Goal: Task Accomplishment & Management: Use online tool/utility

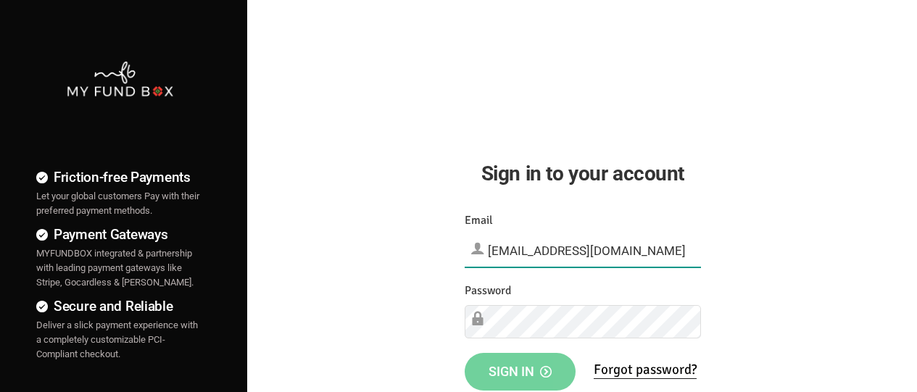
type input "[EMAIL_ADDRESS][DOMAIN_NAME]"
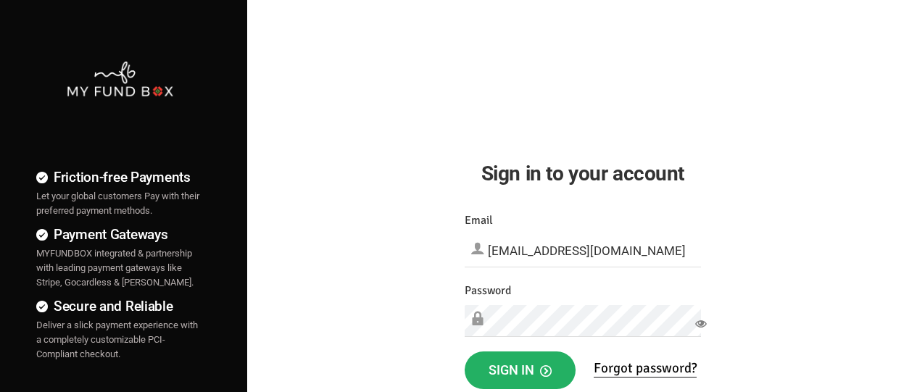
click at [519, 370] on span "Sign in" at bounding box center [519, 369] width 63 height 15
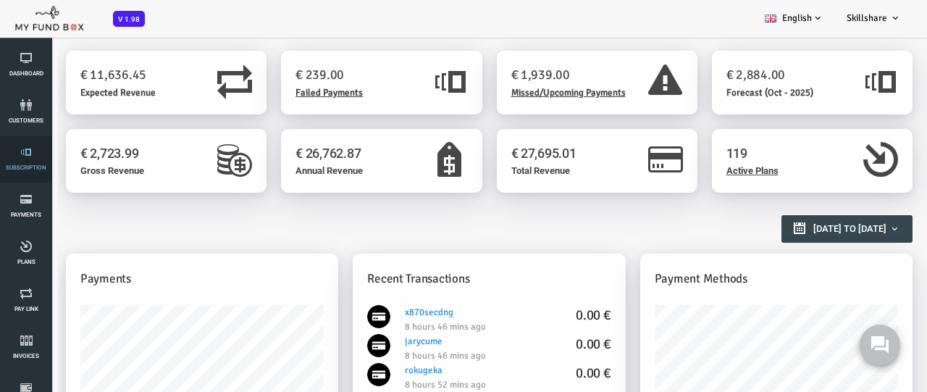
click at [26, 159] on link "Subscription" at bounding box center [25, 159] width 43 height 46
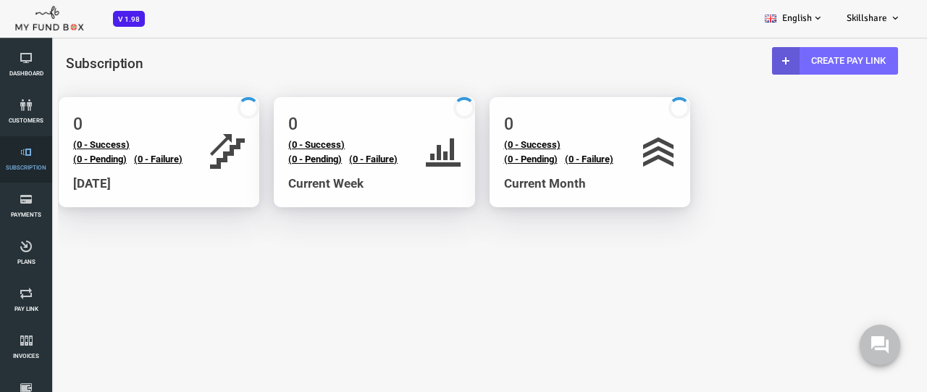
select select "100"
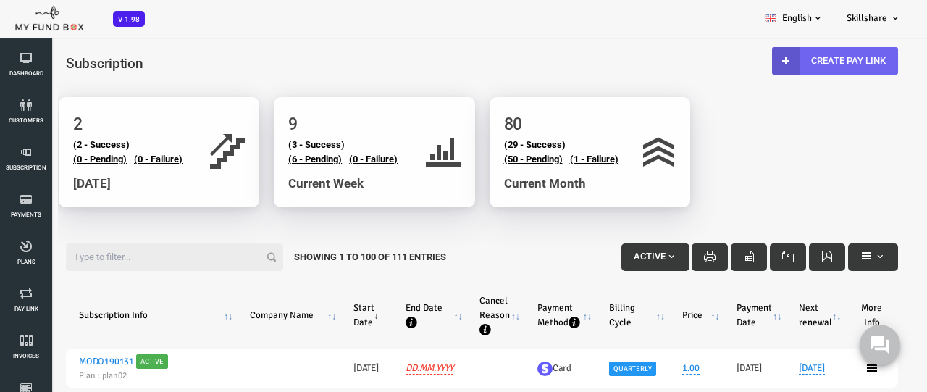
click at [796, 60] on link "Create Pay Link" at bounding box center [798, 61] width 126 height 28
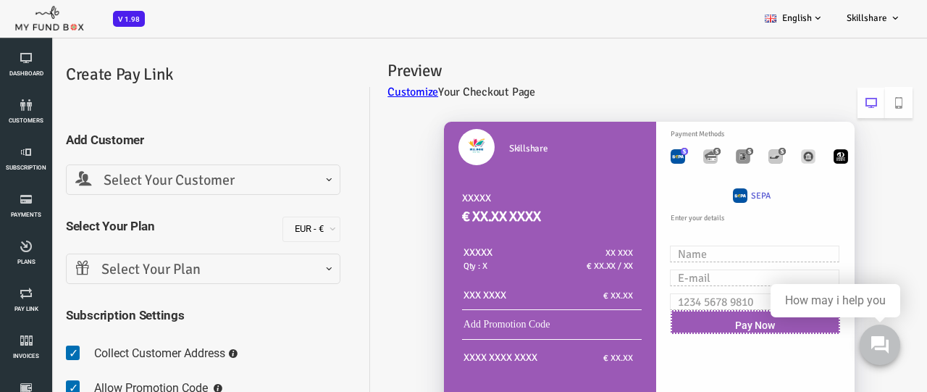
click at [165, 180] on span "Select Your Customer" at bounding box center [166, 181] width 256 height 22
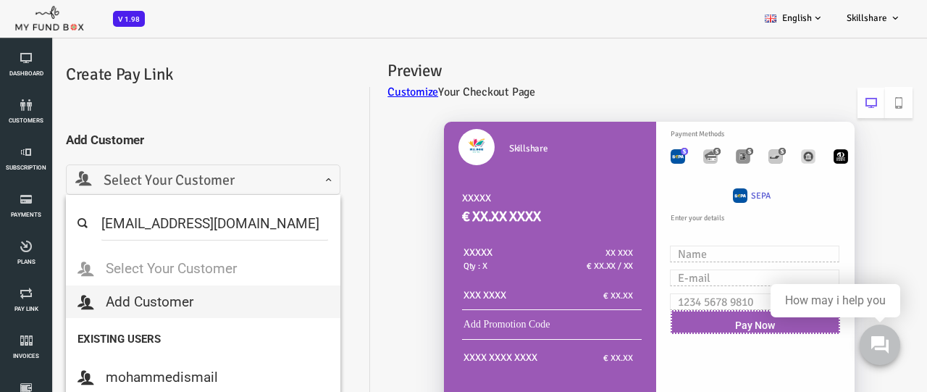
select select "MFT_Email5@gmail.com"
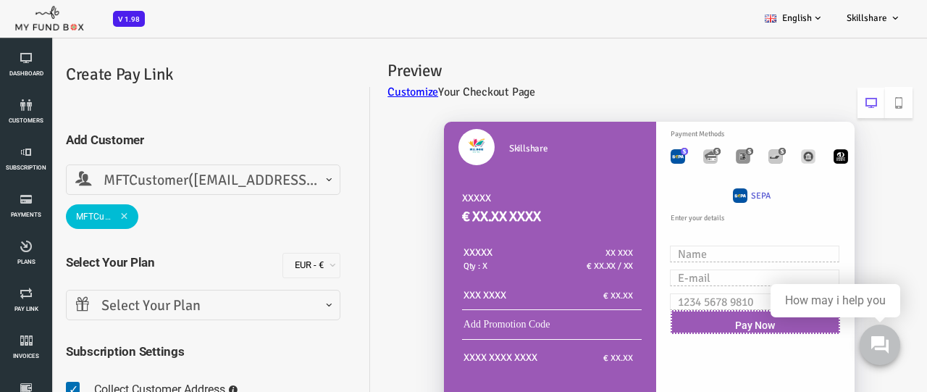
click at [165, 305] on span "Select Your Plan" at bounding box center [166, 306] width 256 height 22
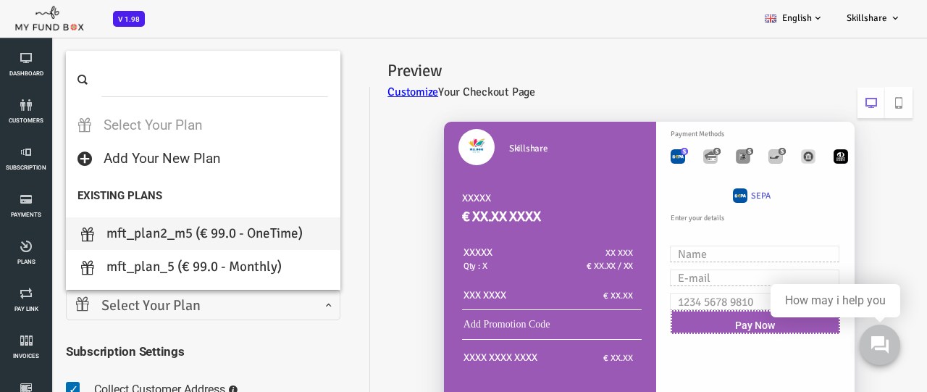
select select "MFT_Plan2_m5"
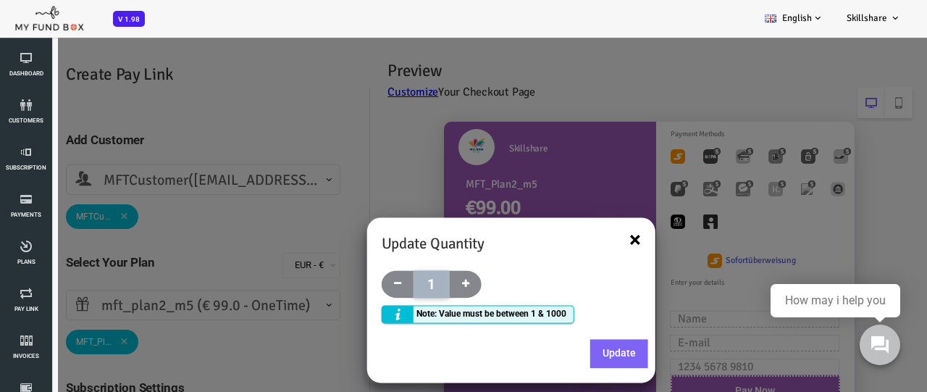
click at [599, 243] on button "×" at bounding box center [599, 241] width 12 height 22
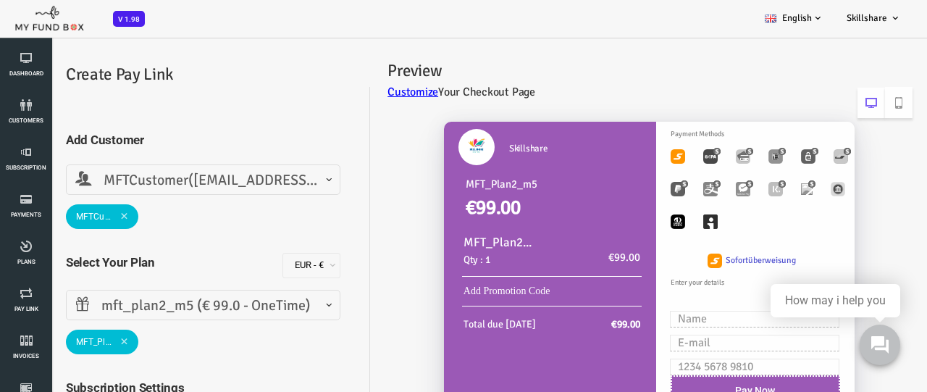
click at [197, 171] on span "MFTCustomer(MFT_Email5@gmail.com)" at bounding box center [166, 181] width 256 height 22
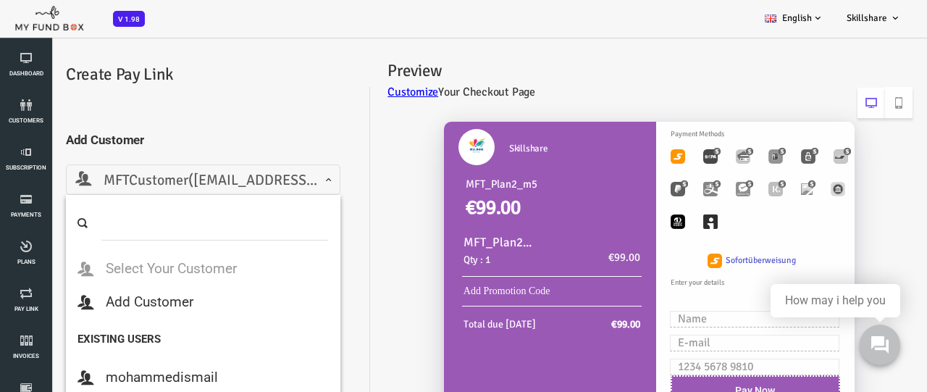
scroll to position [5421, 0]
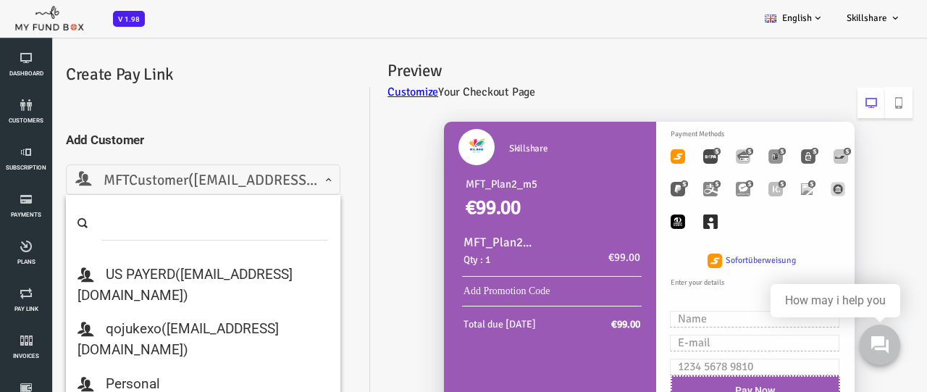
click at [197, 171] on span "MFTCustomer(MFT_Email5@gmail.com)" at bounding box center [166, 181] width 256 height 22
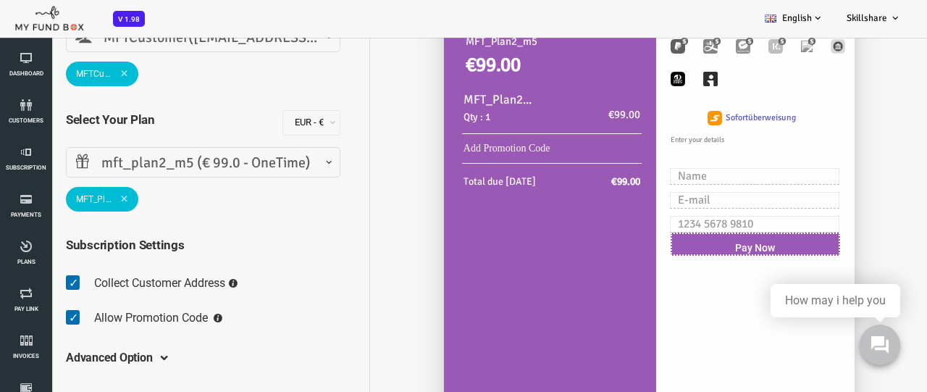
scroll to position [145, 0]
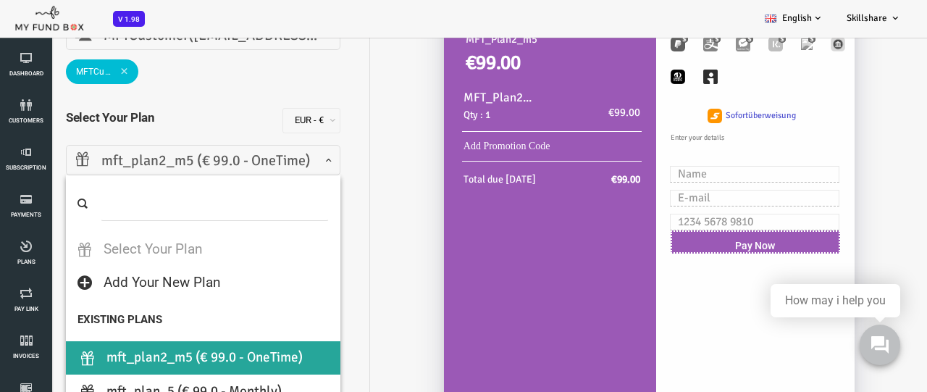
click at [184, 154] on span "mft_plan2_m5 (€ 99.0 - OneTime)" at bounding box center [166, 161] width 256 height 22
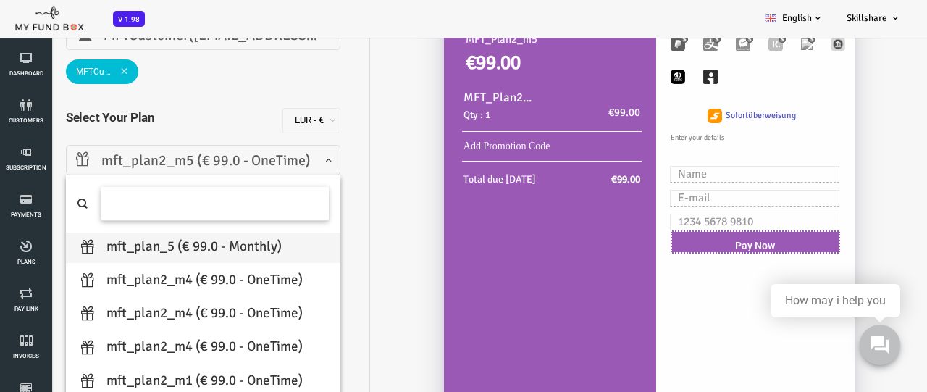
click at [225, 200] on input "search" at bounding box center [178, 204] width 228 height 34
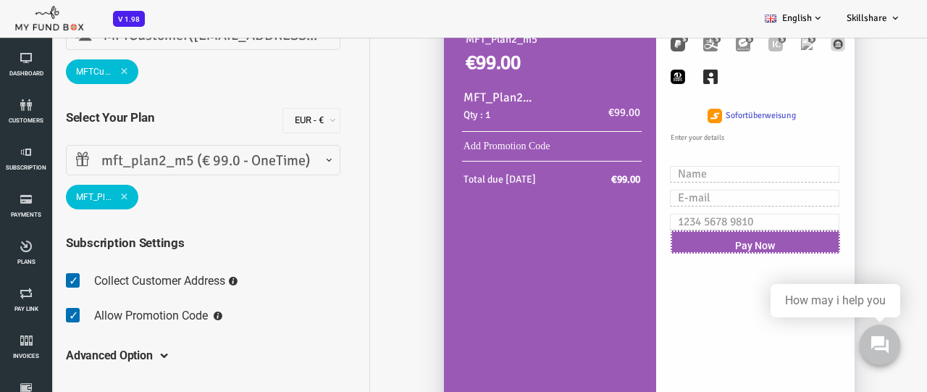
click at [330, 164] on div "Preview Customize Your Checkout Page Skillshare MFT_Plan2_m5 €99.00 MFT_Plan2_m…" at bounding box center [604, 209] width 558 height 607
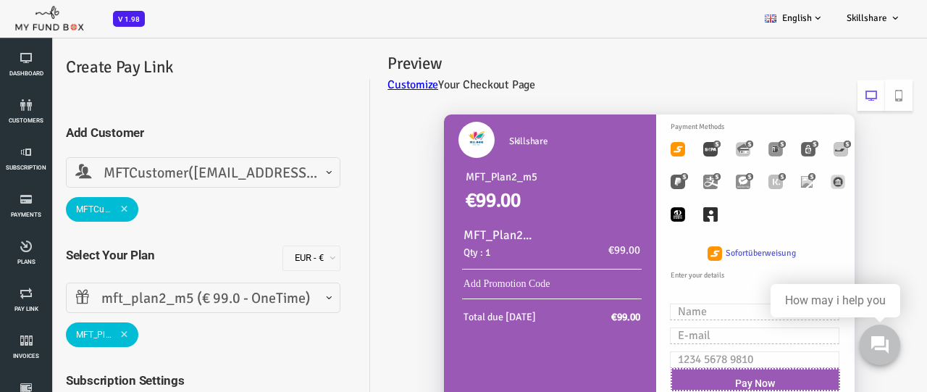
scroll to position [0, 0]
